Goal: Task Accomplishment & Management: Complete application form

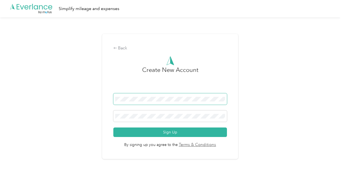
click at [144, 96] on span at bounding box center [170, 99] width 114 height 11
click at [136, 103] on span at bounding box center [170, 99] width 114 height 11
click at [113, 128] on button "Sign Up" at bounding box center [170, 133] width 114 height 10
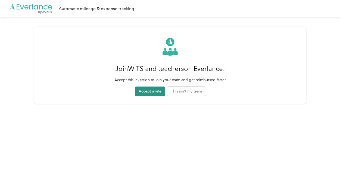
click at [154, 93] on button "Accept invite" at bounding box center [150, 92] width 30 height 10
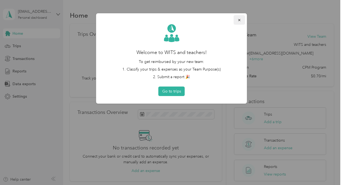
click at [240, 19] on icon "button" at bounding box center [240, 20] width 4 height 4
